Goal: Find specific page/section: Find specific page/section

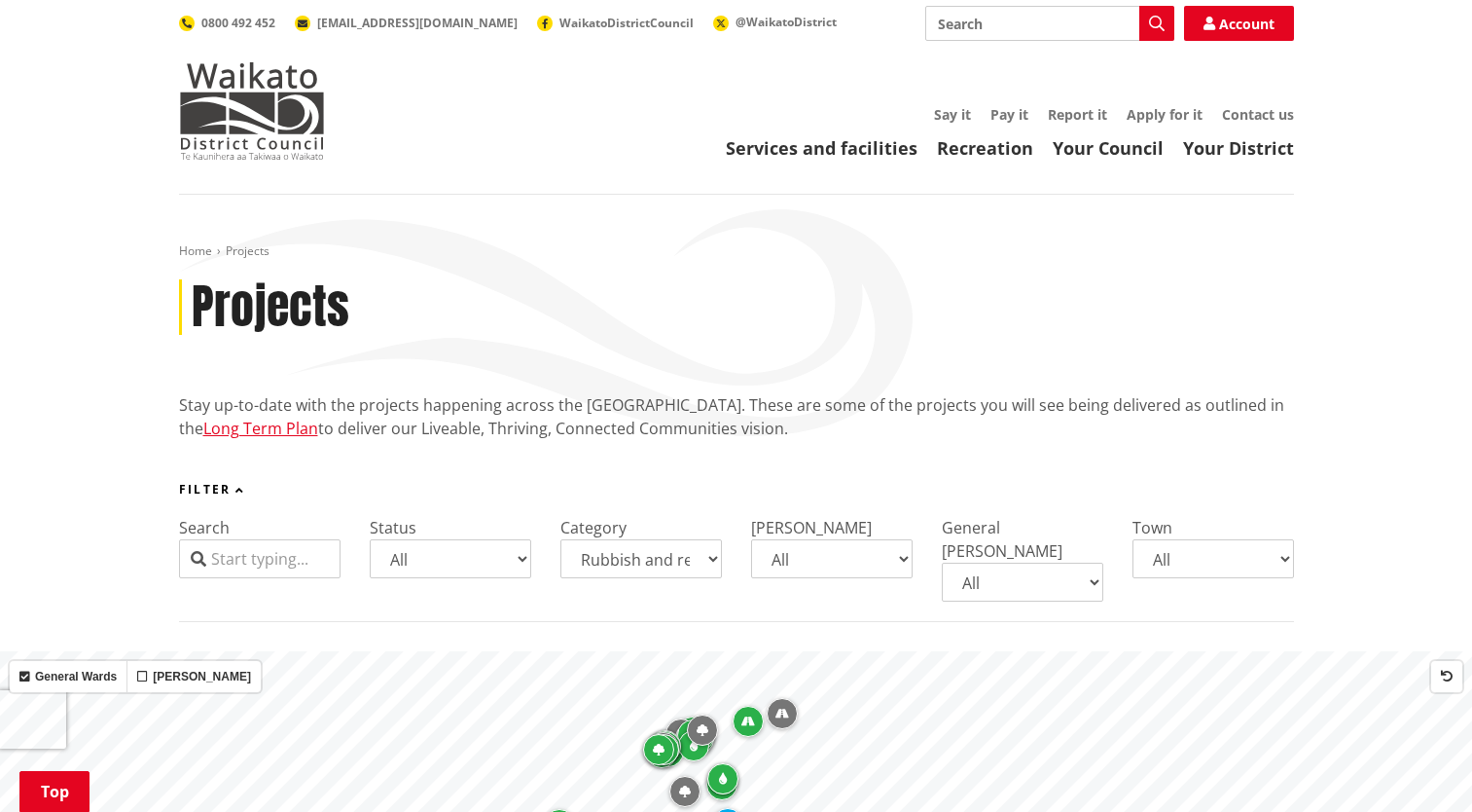
select select "Rubbish and recycling"
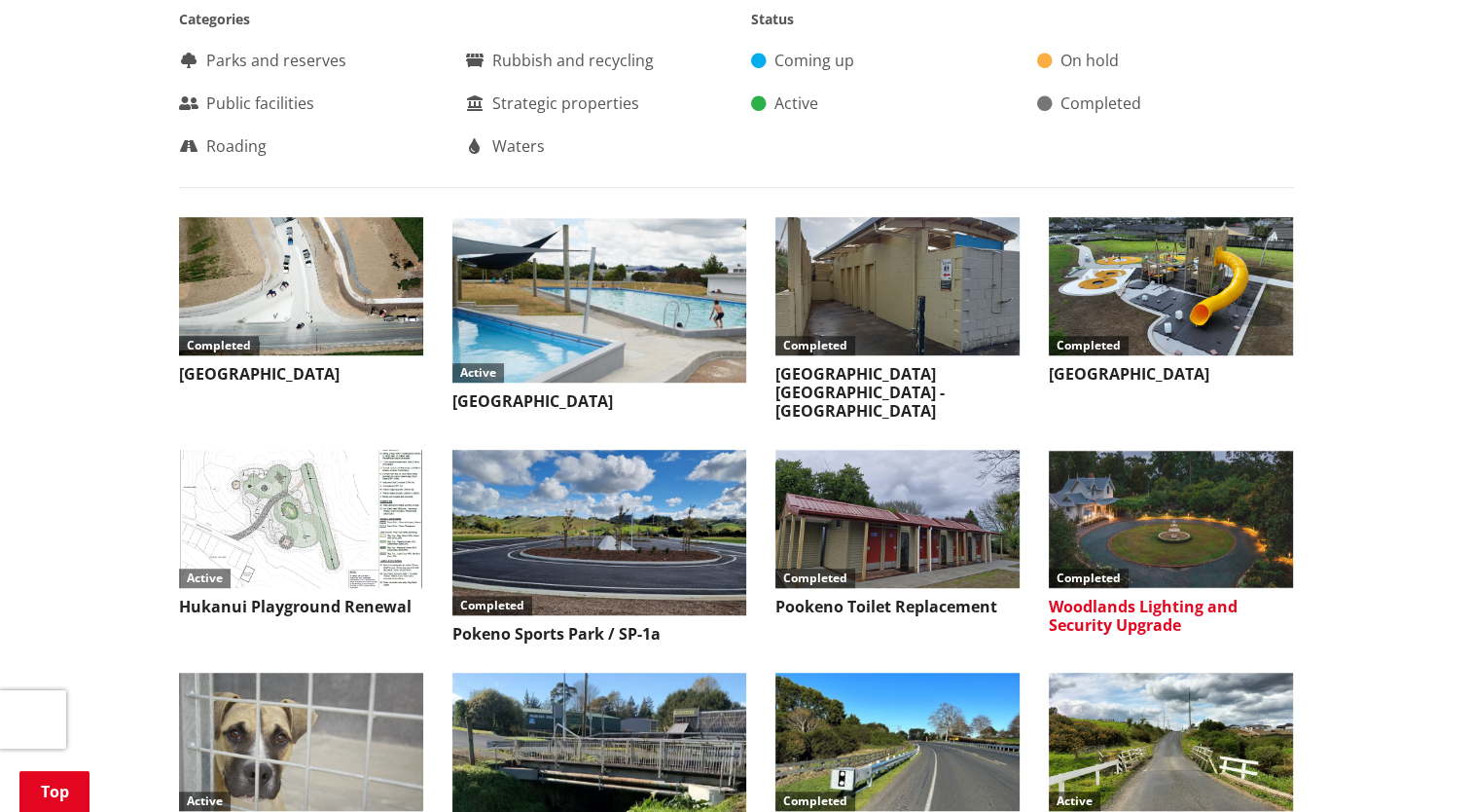
drag, startPoint x: 0, startPoint y: 0, endPoint x: 1158, endPoint y: 502, distance: 1262.1
click at [1158, 502] on img at bounding box center [1171, 518] width 245 height 137
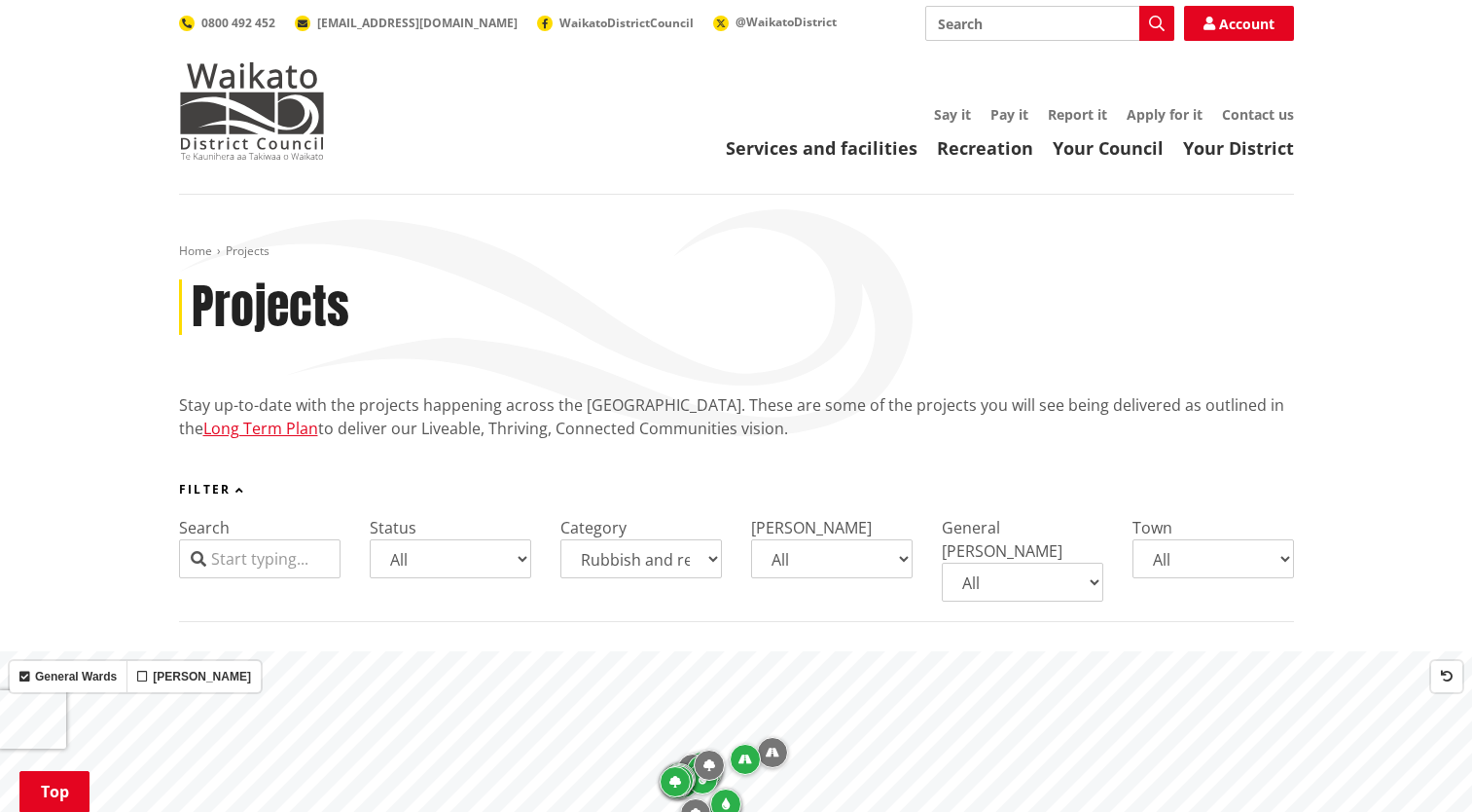
select select "Rubbish and recycling"
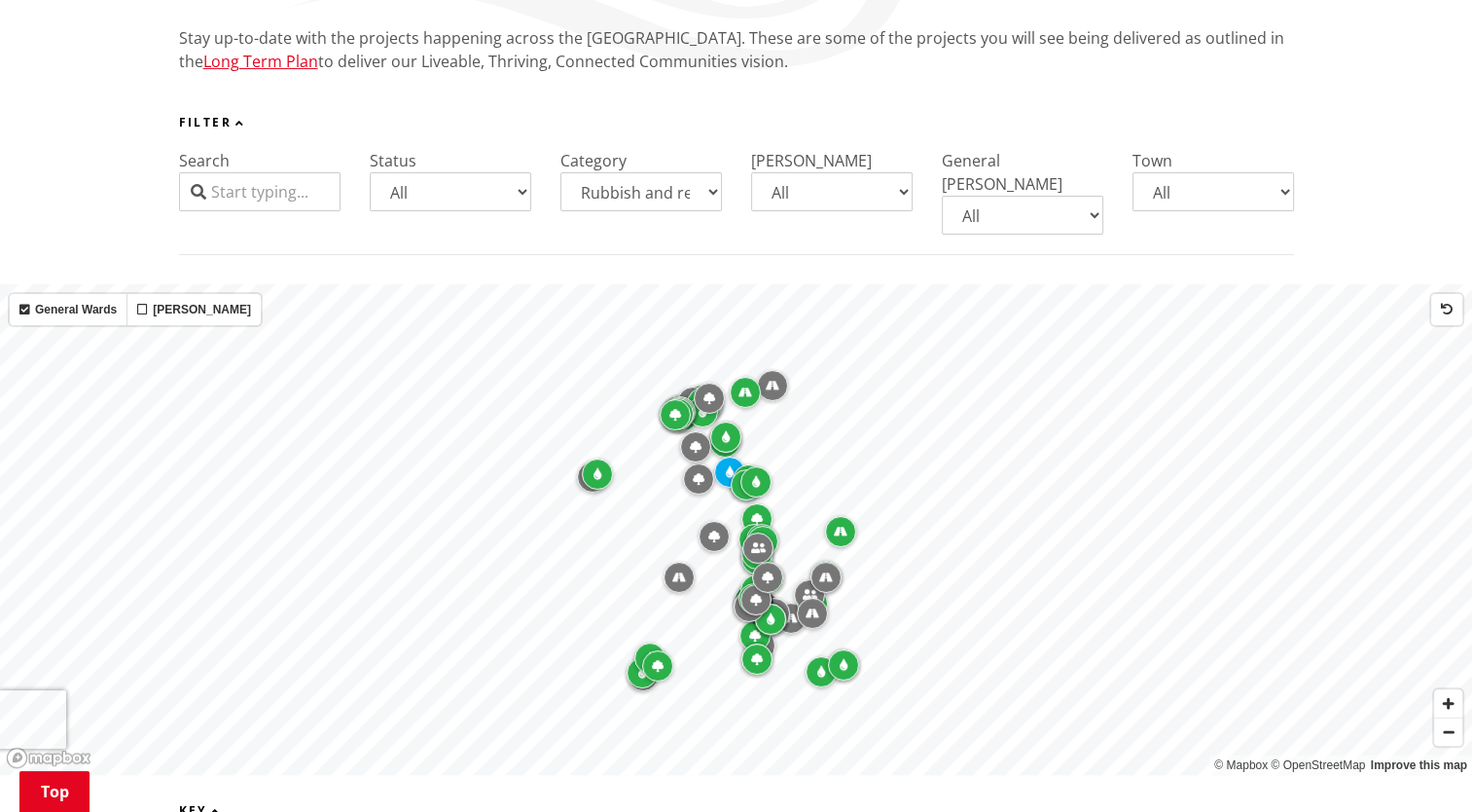
scroll to position [319, 0]
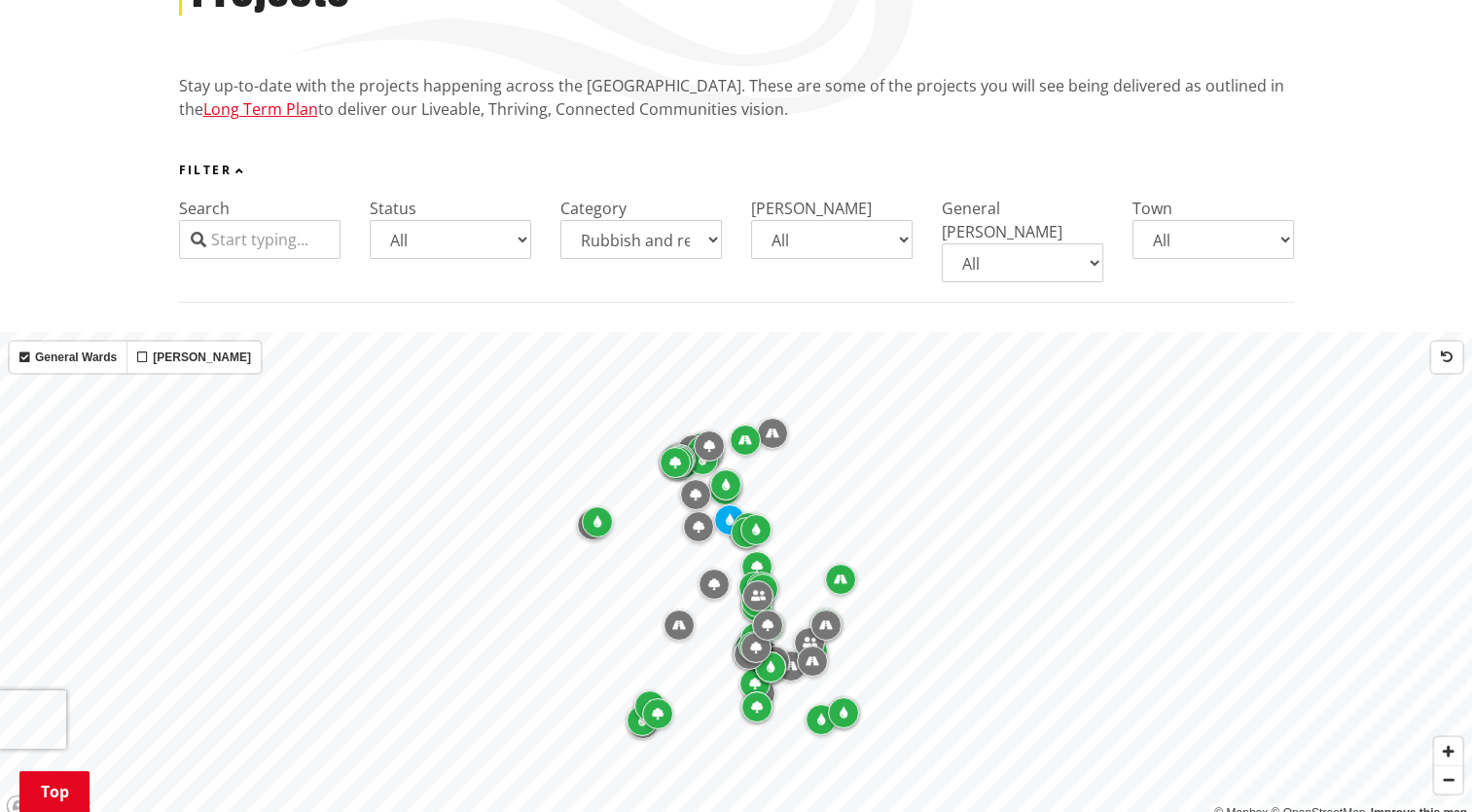
click at [715, 243] on select "All Parks and reserves Public facilities Roading Rubbish and recycling Strategi…" at bounding box center [641, 239] width 162 height 39
click at [561, 220] on select "All Parks and reserves Public facilities Roading Rubbish and recycling Strategi…" at bounding box center [641, 239] width 162 height 39
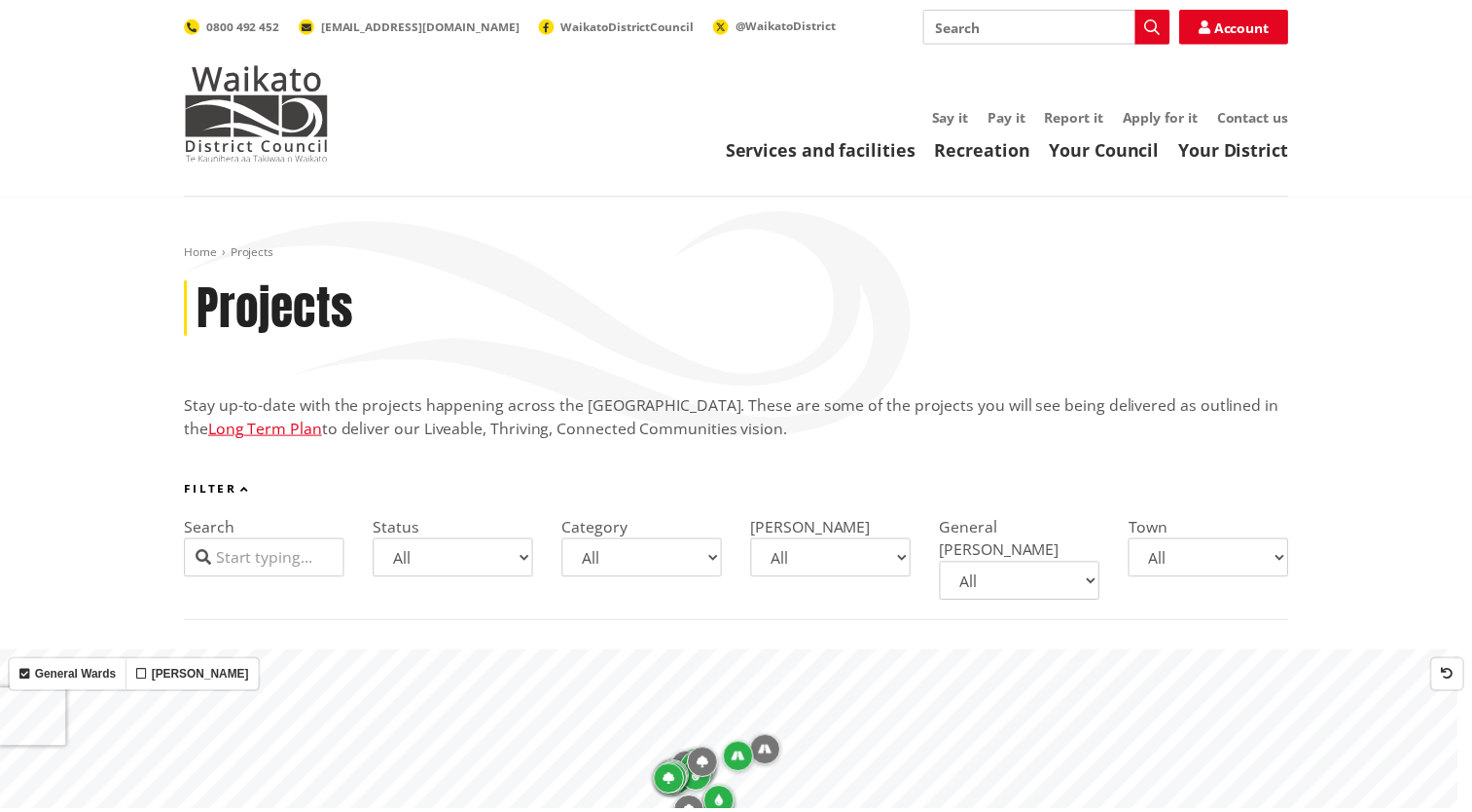
scroll to position [319, 0]
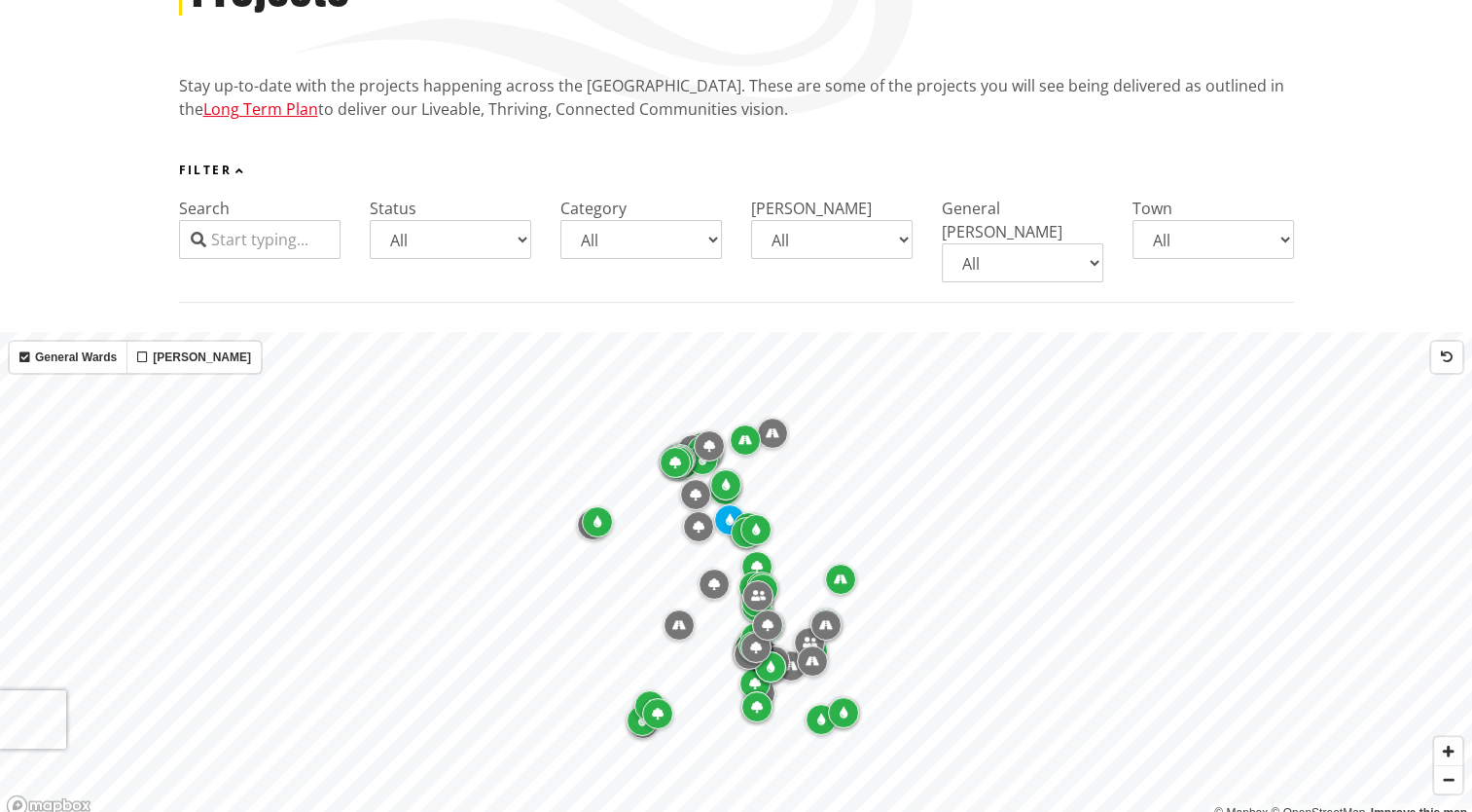
click at [714, 241] on select "All Parks and reserves Public facilities Roading Rubbish and recycling Strategi…" at bounding box center [641, 239] width 162 height 39
select select "Rubbish and recycling"
click at [561, 220] on select "All Parks and reserves Public facilities Roading Rubbish and recycling Strategi…" at bounding box center [641, 239] width 162 height 39
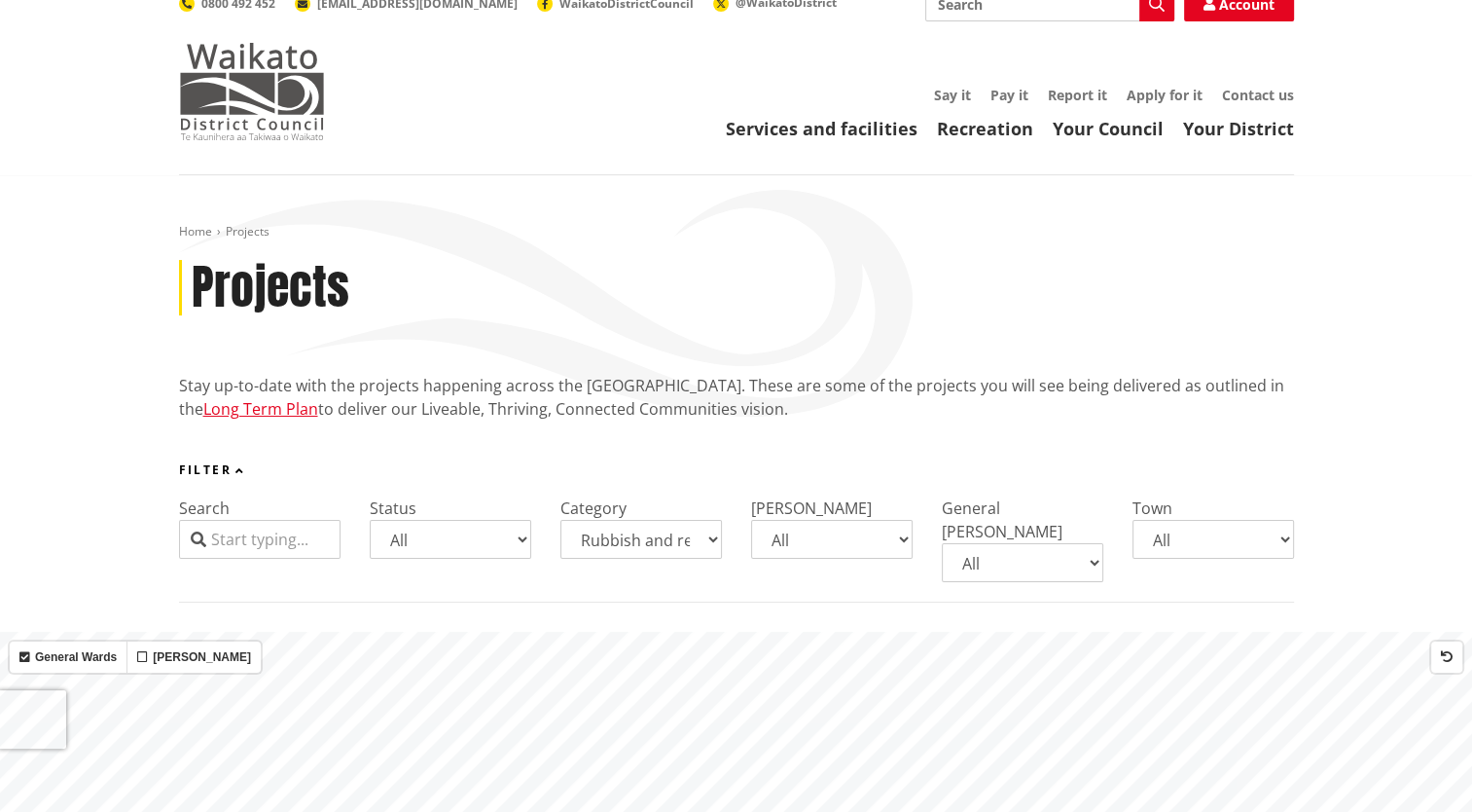
scroll to position [0, 0]
